Goal: Information Seeking & Learning: Learn about a topic

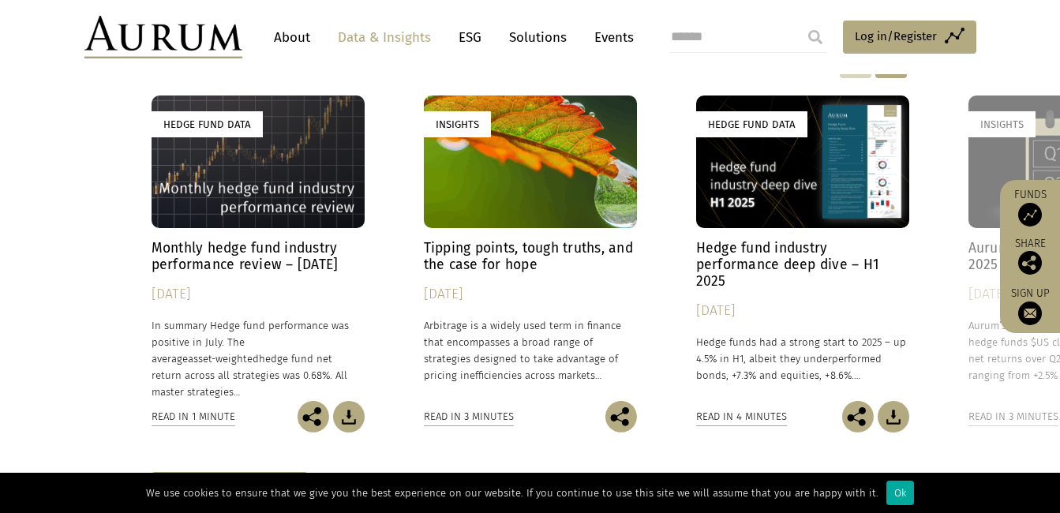
scroll to position [4622, 0]
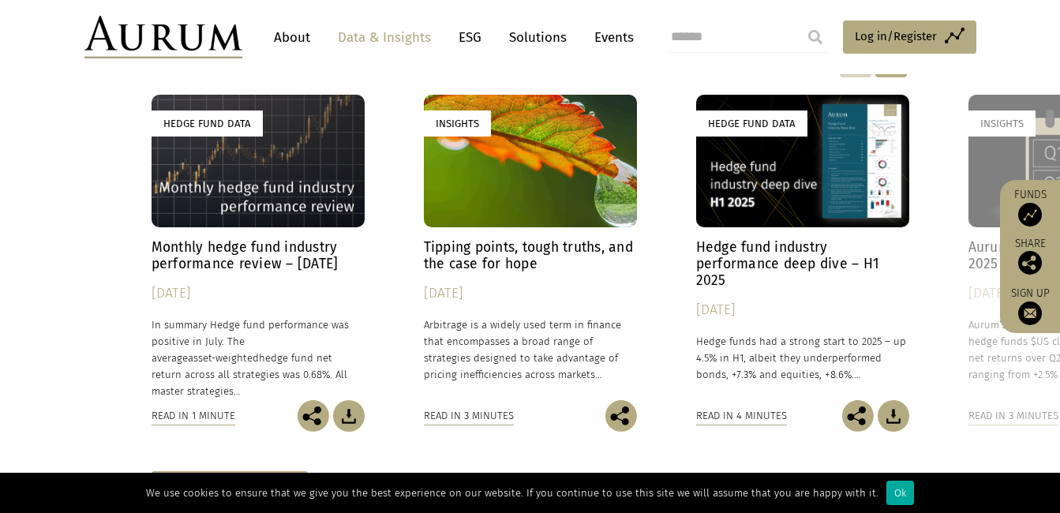
click at [277, 239] on h4 "Monthly hedge fund industry performance review – [DATE]" at bounding box center [258, 255] width 213 height 33
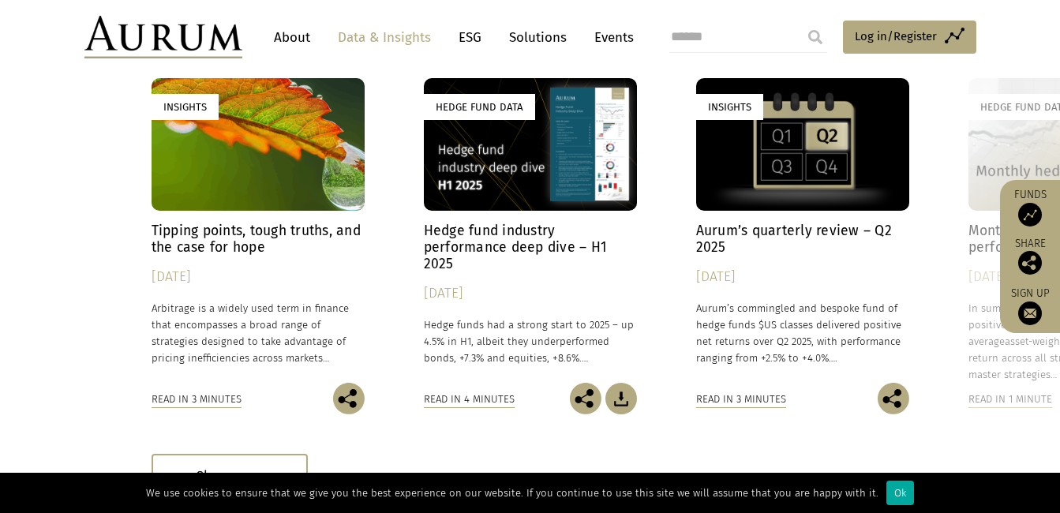
scroll to position [2395, 0]
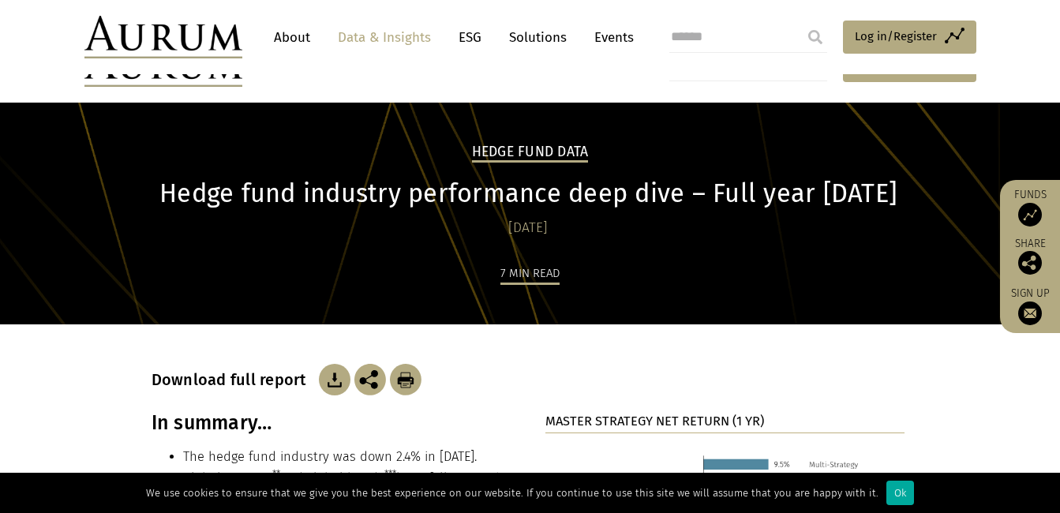
scroll to position [4622, 0]
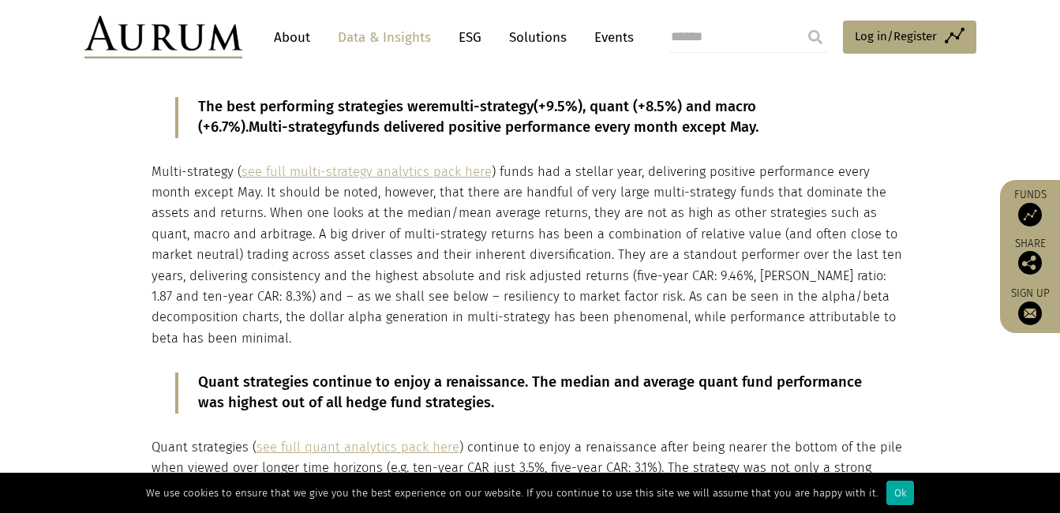
scroll to position [2082, 0]
click at [359, 271] on p "Multi-strategy ( see full multi-strategy analytics pack here ) funds had a stel…" at bounding box center [529, 255] width 754 height 188
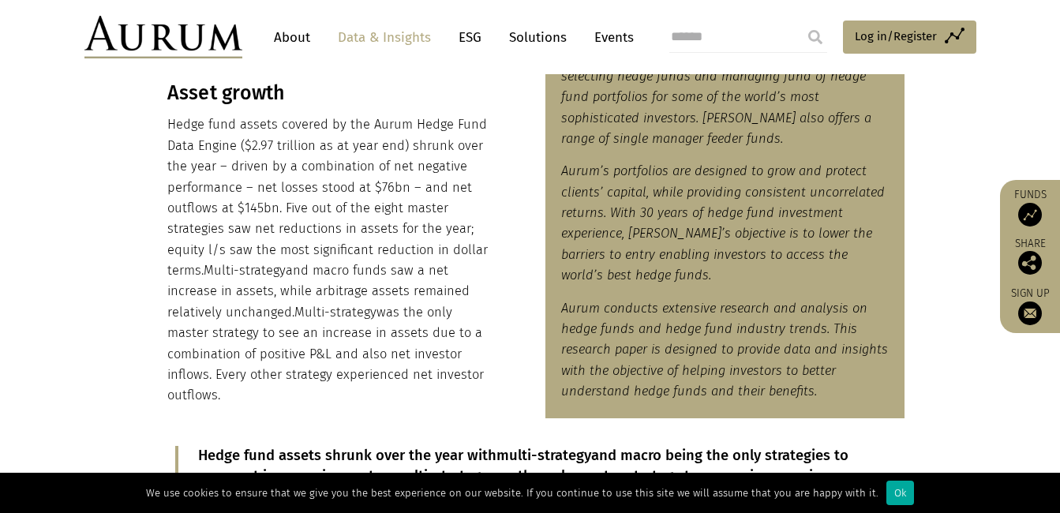
scroll to position [792, 0]
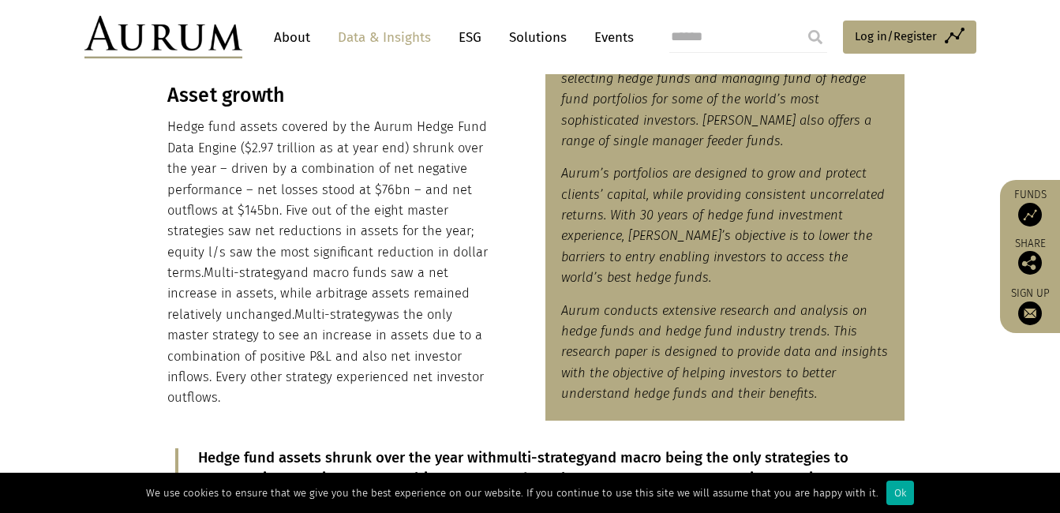
click at [1029, 218] on img at bounding box center [1030, 215] width 24 height 24
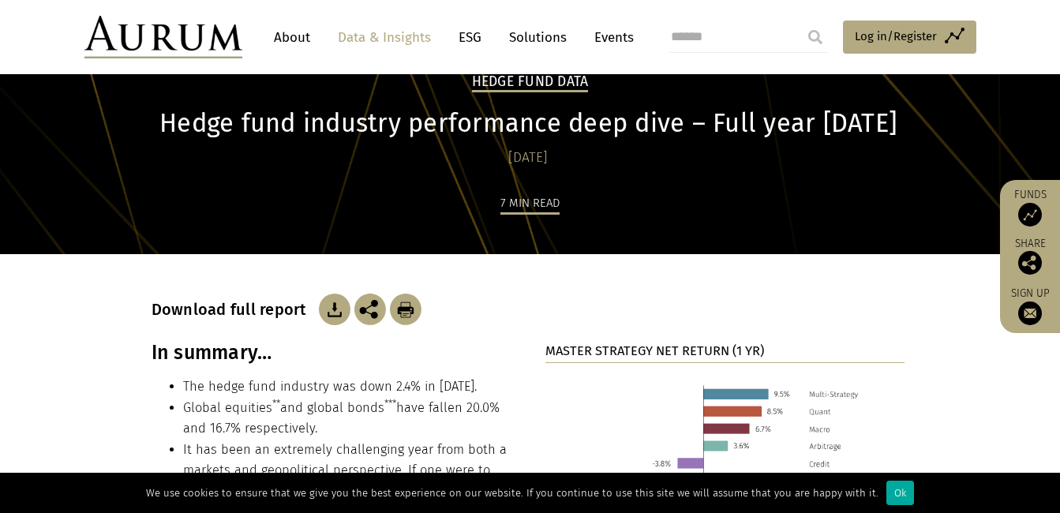
scroll to position [62, 0]
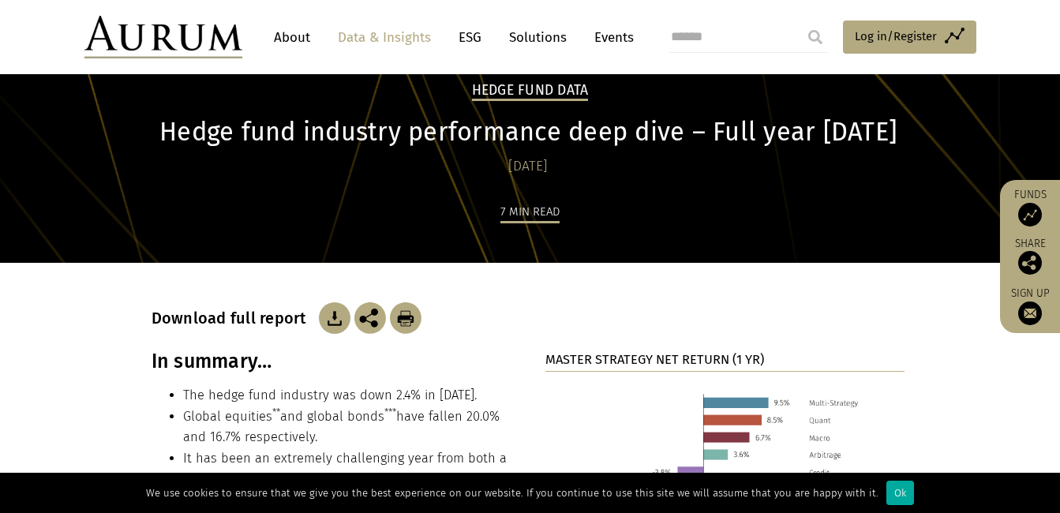
click at [326, 319] on img at bounding box center [335, 318] width 32 height 32
click at [363, 328] on img at bounding box center [370, 318] width 32 height 32
